Goal: Find specific page/section: Locate a particular part of the current website

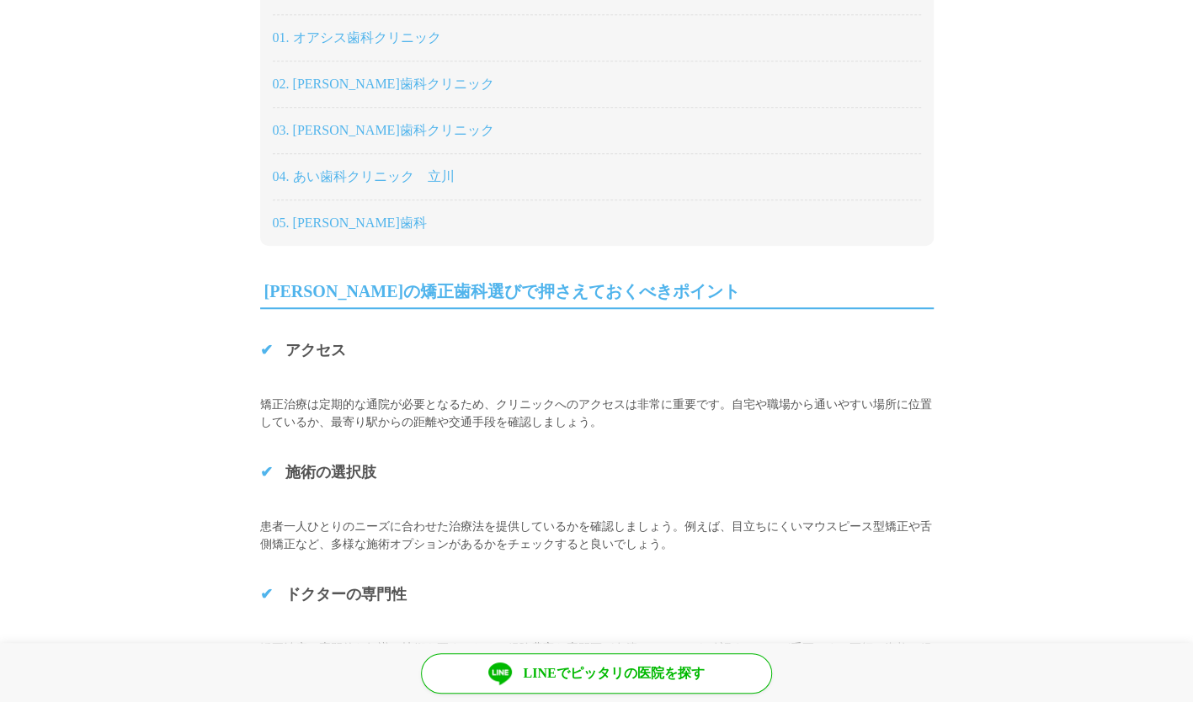
scroll to position [753, 0]
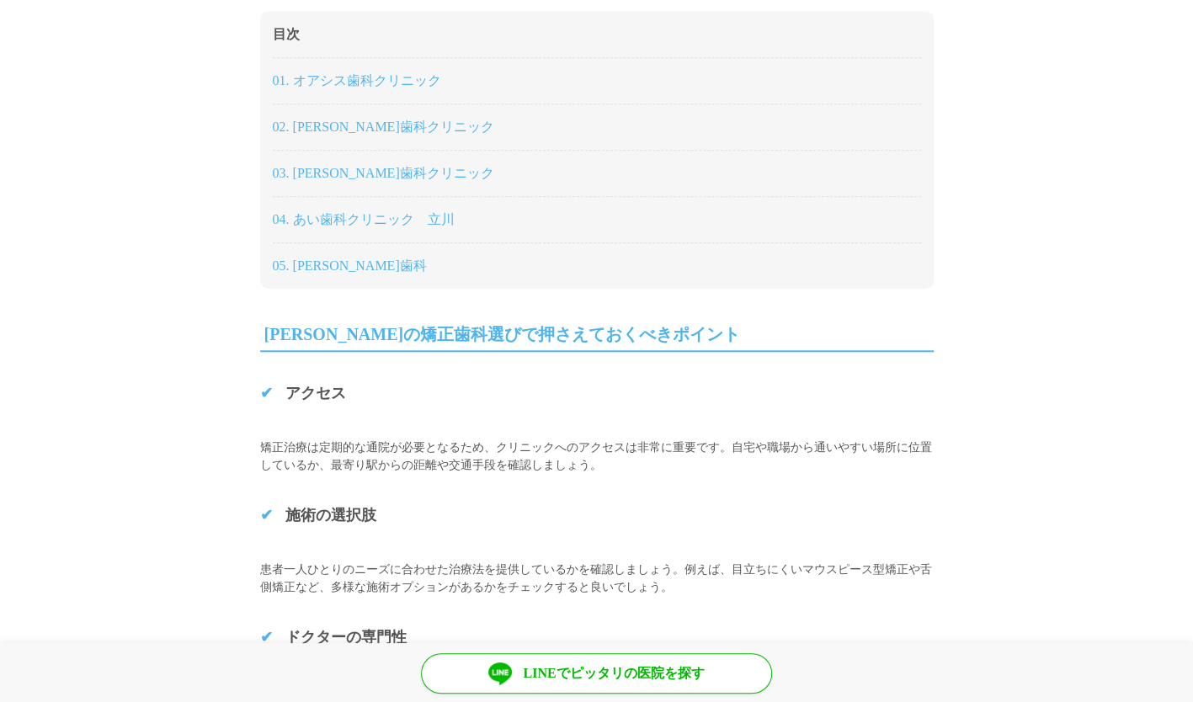
click at [318, 264] on link "05. [PERSON_NAME]歯科" at bounding box center [350, 265] width 154 height 14
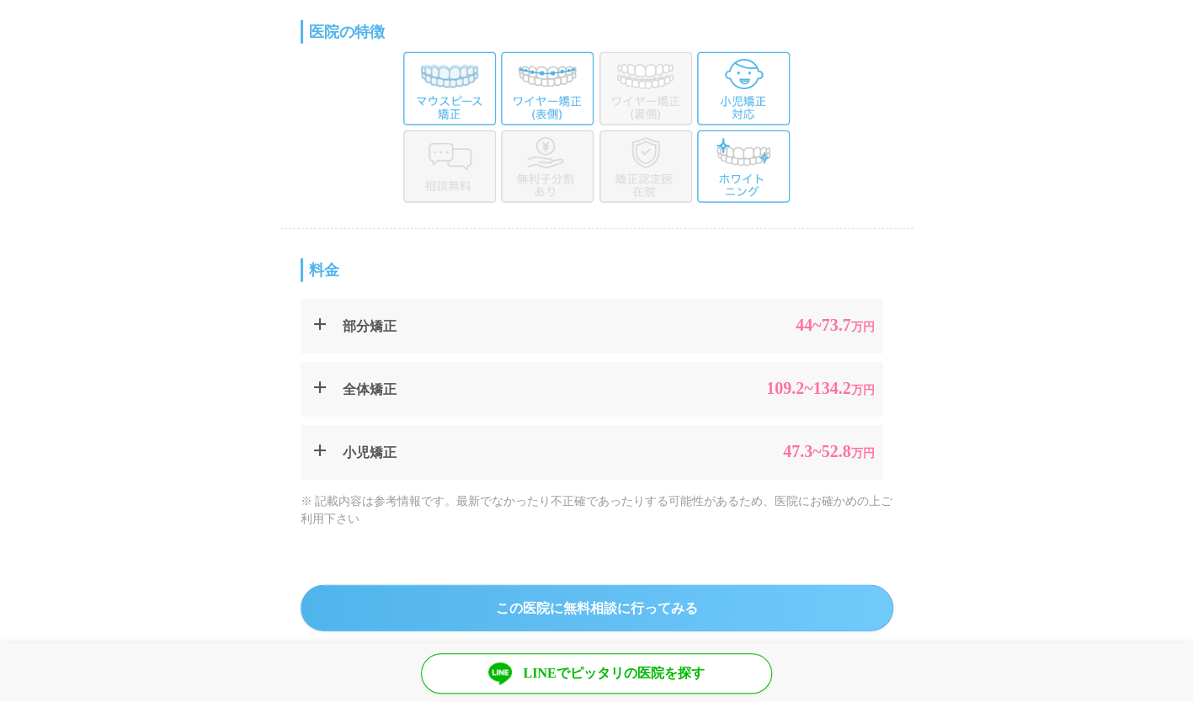
scroll to position [2549, 0]
